Goal: Information Seeking & Learning: Learn about a topic

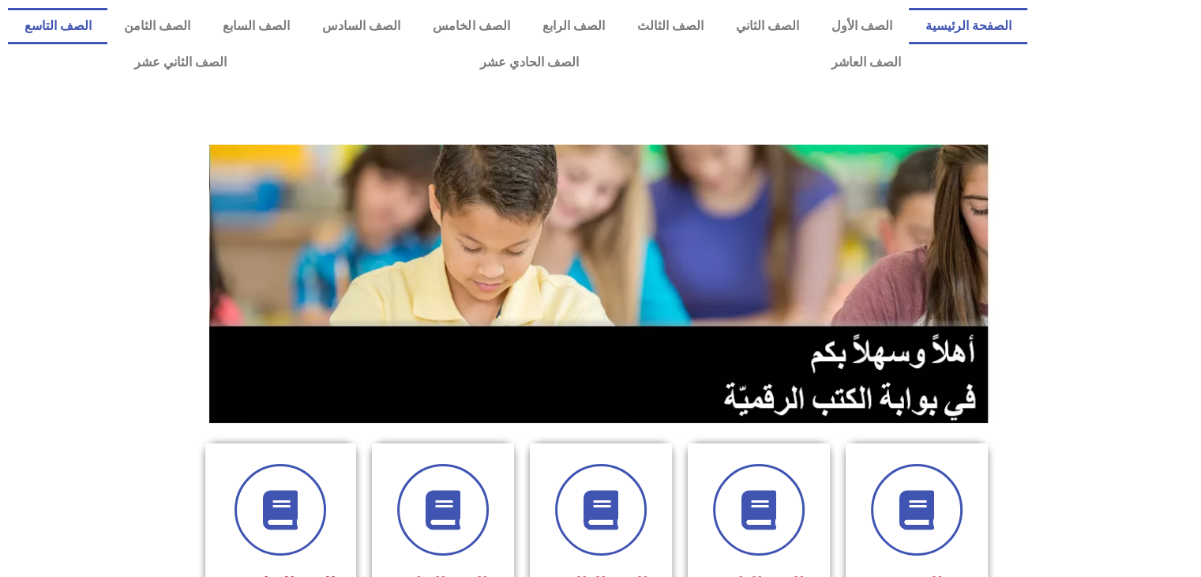
click at [107, 23] on link "الصف التاسع" at bounding box center [58, 26] width 100 height 36
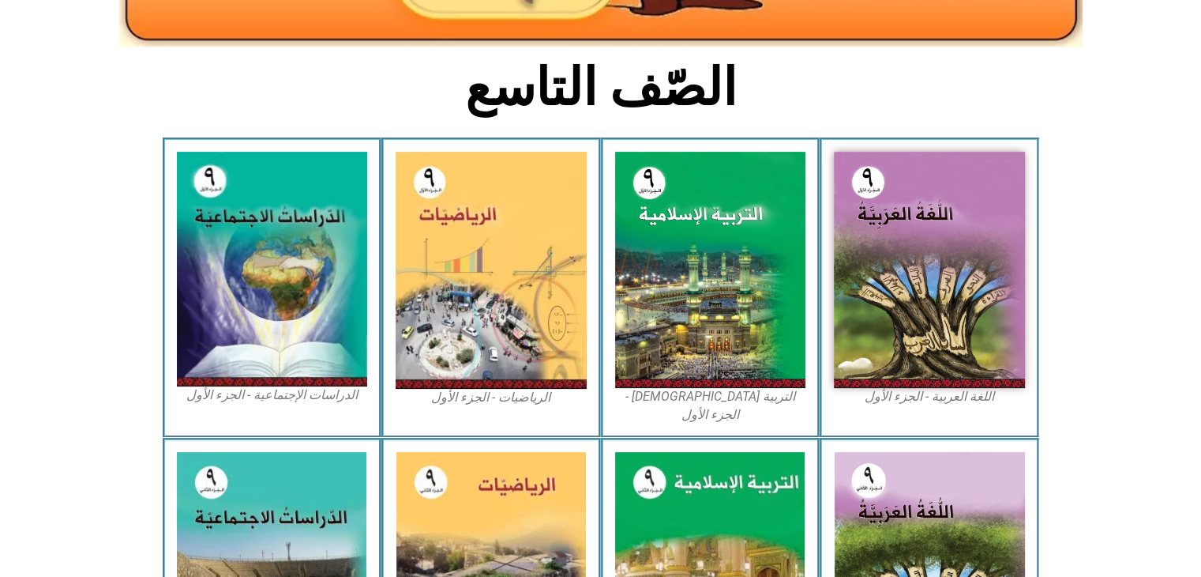
scroll to position [398, 0]
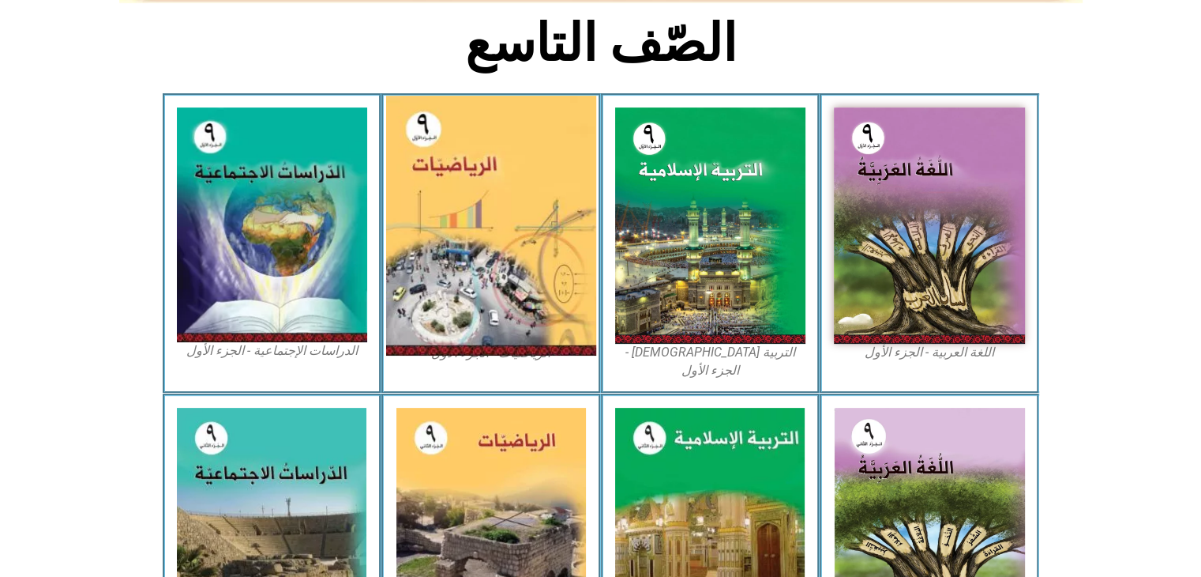
click at [473, 195] on img at bounding box center [491, 226] width 210 height 260
